Goal: Transaction & Acquisition: Book appointment/travel/reservation

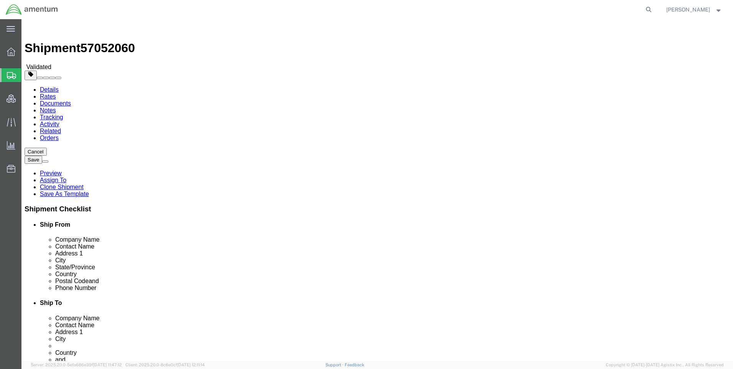
select select "42668"
select select "49933"
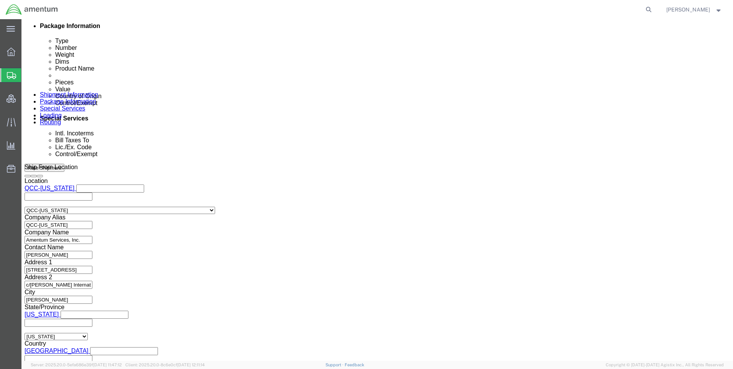
scroll to position [482, 0]
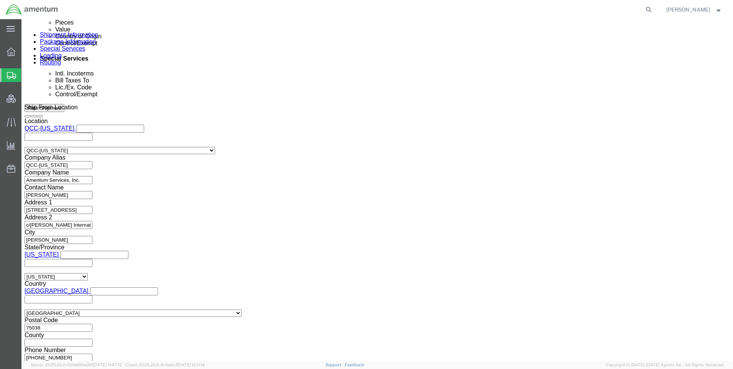
click button "Continue"
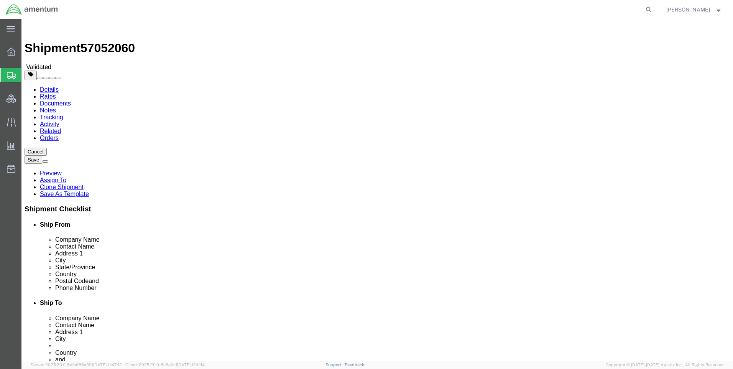
click link "Special Services"
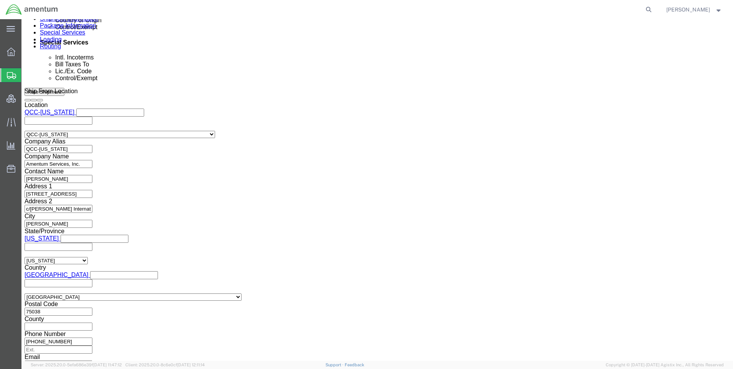
scroll to position [575, 0]
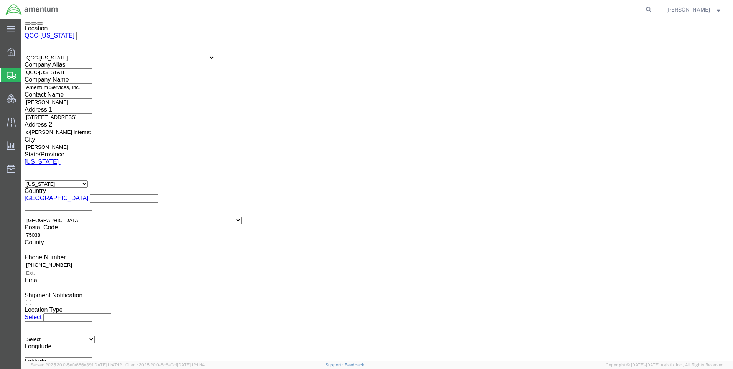
drag, startPoint x: 385, startPoint y: 118, endPoint x: 389, endPoint y: 174, distance: 56.0
click div "Customs Options"
paste input "X20251007685787"
type input "X20251007685787"
click select "Select AES-Direct EEI Carrier File EEI EEI Exempt"
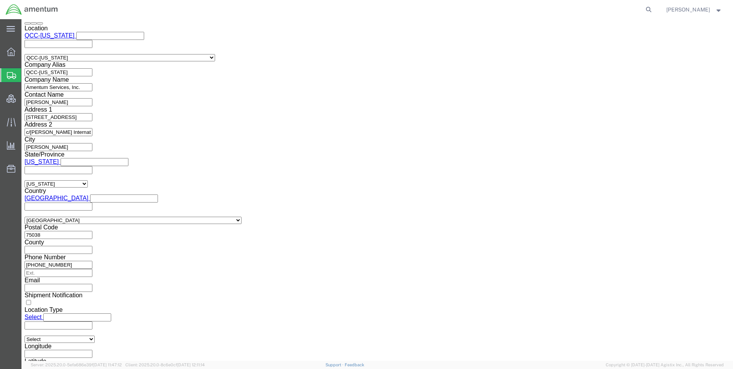
select select "AESD"
click select "Select AES-Direct EEI Carrier File EEI EEI Exempt"
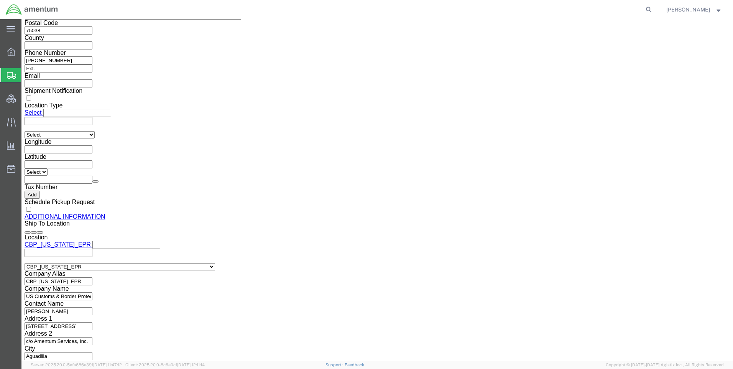
scroll to position [870, 0]
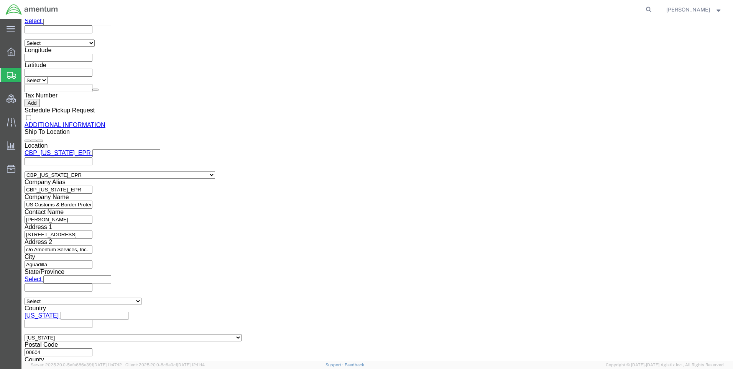
click button "Rate Shipment"
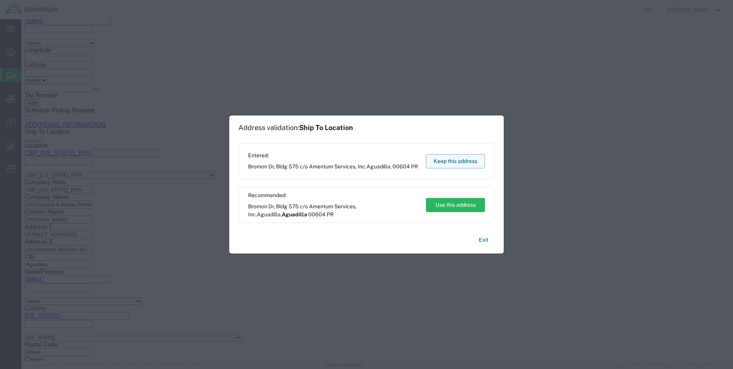
click at [439, 162] on button "Keep this address" at bounding box center [455, 161] width 59 height 14
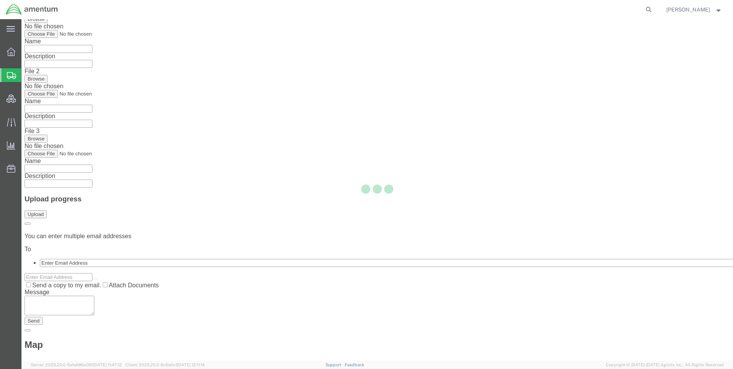
scroll to position [0, 0]
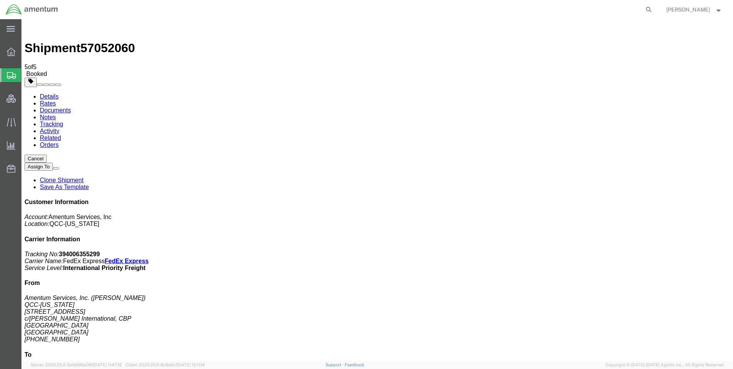
click at [50, 93] on link "Details" at bounding box center [49, 96] width 19 height 7
click span "button"
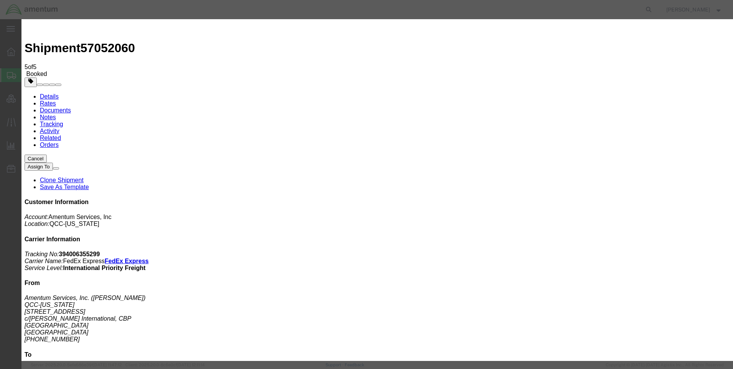
click button "Save"
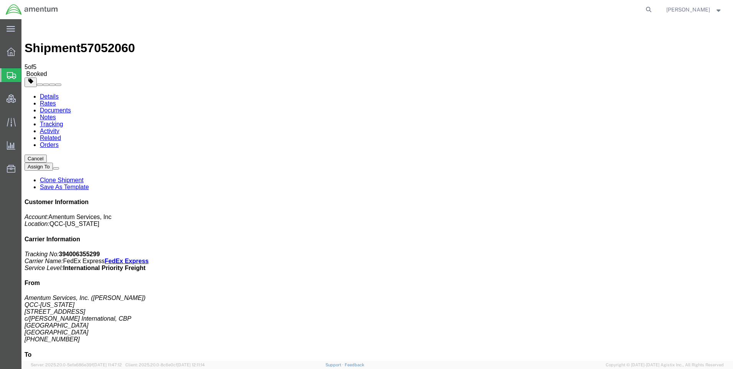
click icon "button"
